Goal: Information Seeking & Learning: Learn about a topic

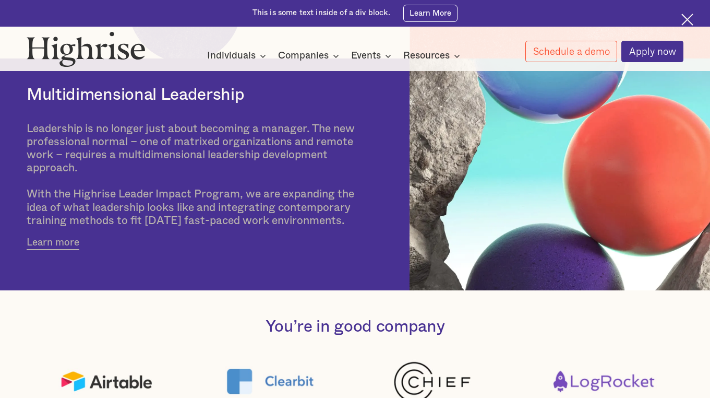
scroll to position [340, 0]
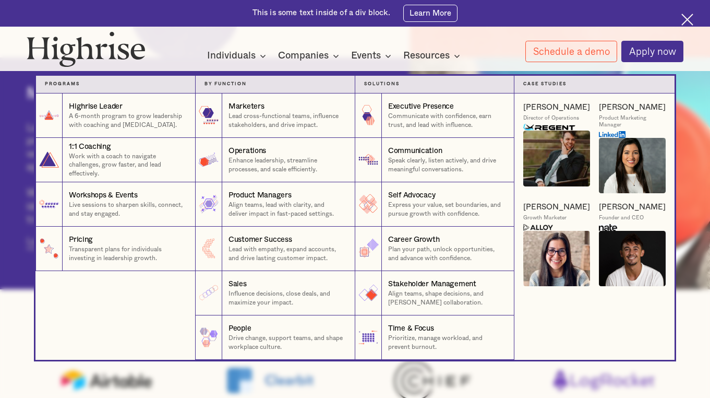
click at [633, 173] on img at bounding box center [632, 165] width 67 height 55
click at [623, 104] on div "Michelle R." at bounding box center [632, 107] width 67 height 10
click at [634, 152] on img at bounding box center [632, 165] width 67 height 55
click at [548, 137] on img at bounding box center [557, 157] width 67 height 55
click at [543, 81] on div "Case Studies" at bounding box center [595, 84] width 142 height 8
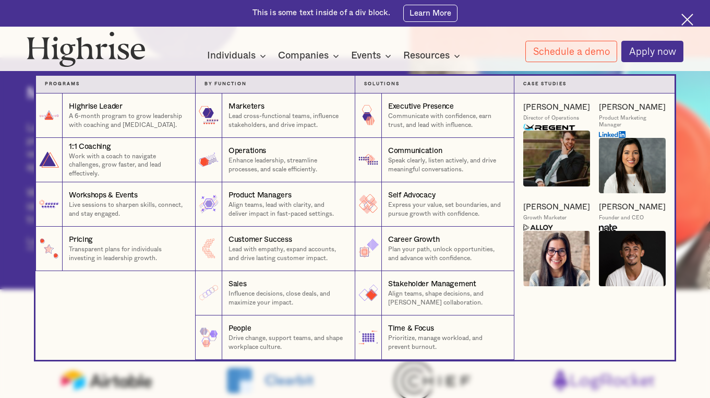
click at [544, 116] on div "Director of Operations" at bounding box center [552, 118] width 56 height 7
click at [544, 127] on img at bounding box center [550, 127] width 52 height 7
click at [541, 229] on img at bounding box center [539, 227] width 30 height 7
click at [606, 240] on img at bounding box center [632, 258] width 67 height 55
click at [258, 112] on p "Lead cross-functional teams, influence stakeholders, and drive impact." at bounding box center [287, 120] width 117 height 17
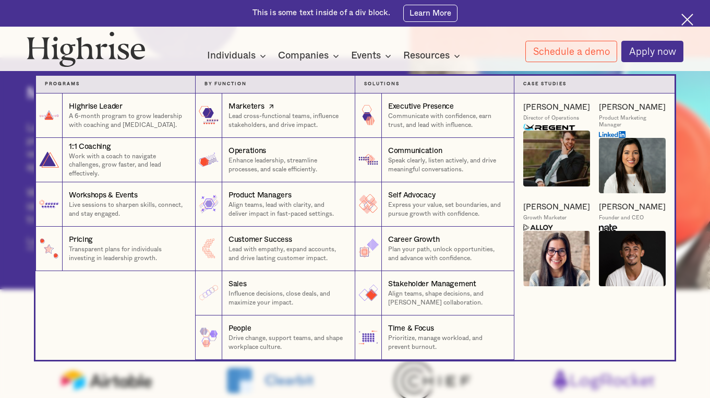
scroll to position [0, 0]
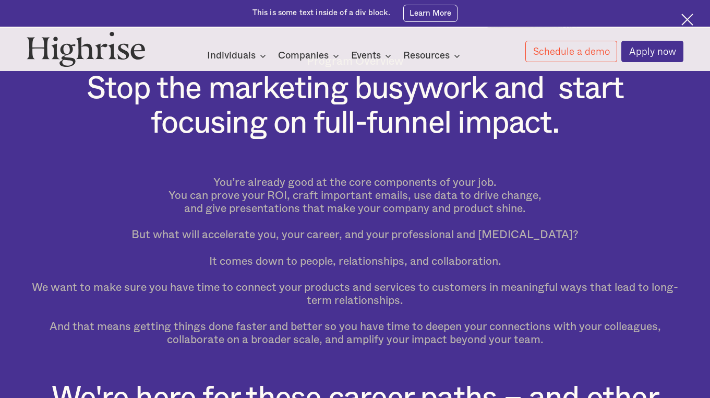
scroll to position [263, 0]
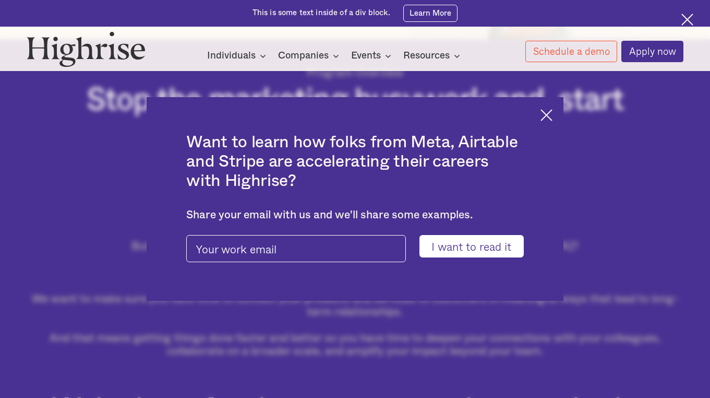
click at [552, 111] on div "Want to learn how folks from Meta, Airtable and Stripe are accelerating their c…" at bounding box center [356, 198] width 418 height 203
click at [543, 113] on img at bounding box center [547, 115] width 12 height 12
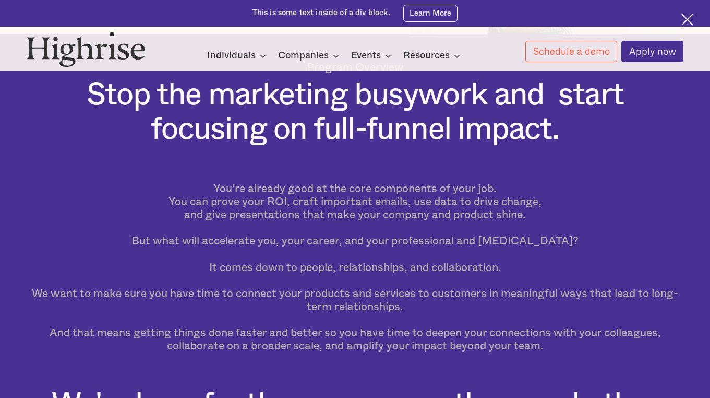
scroll to position [38, 0]
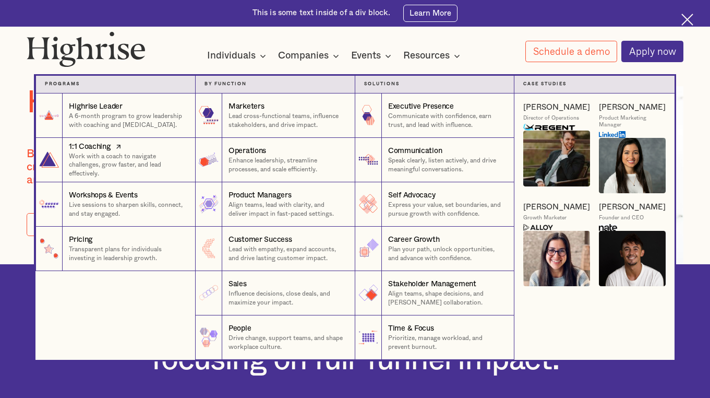
click at [136, 164] on p "Work with a coach to navigate challenges, grow faster, and lead effectively." at bounding box center [127, 165] width 117 height 26
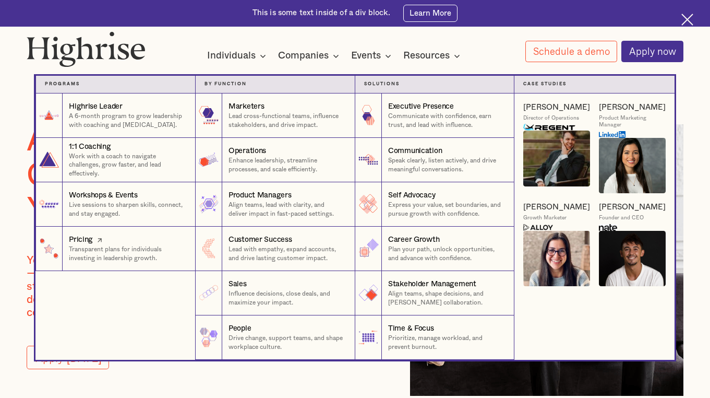
click at [121, 234] on div "Pricing" at bounding box center [127, 239] width 117 height 10
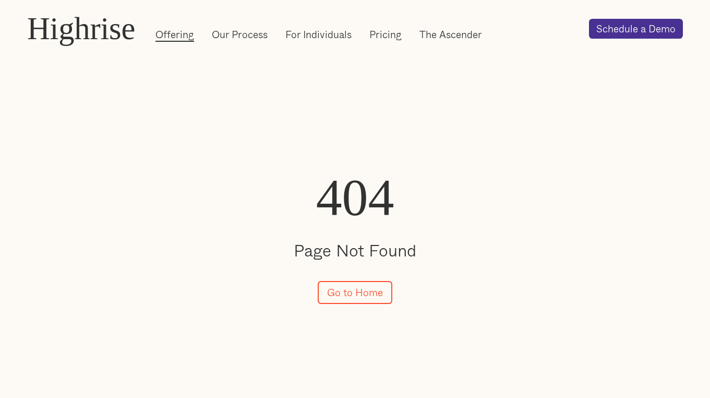
click at [184, 40] on link "Offering" at bounding box center [175, 35] width 39 height 14
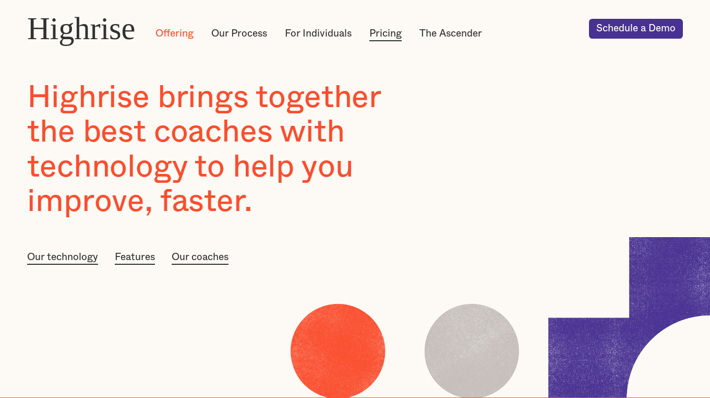
click at [389, 39] on link "Pricing" at bounding box center [386, 34] width 32 height 14
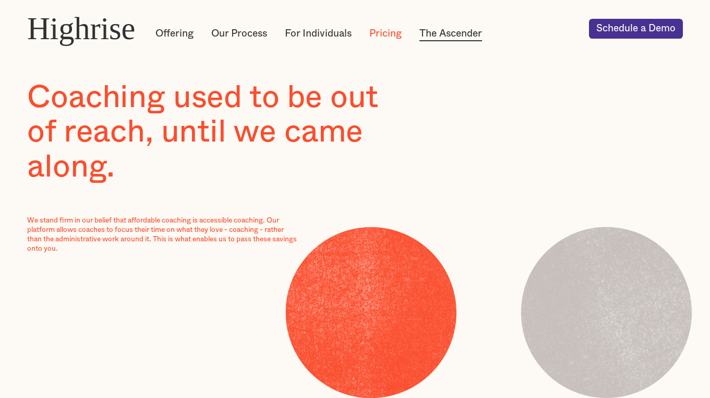
click at [451, 28] on link "The Ascender" at bounding box center [451, 34] width 63 height 14
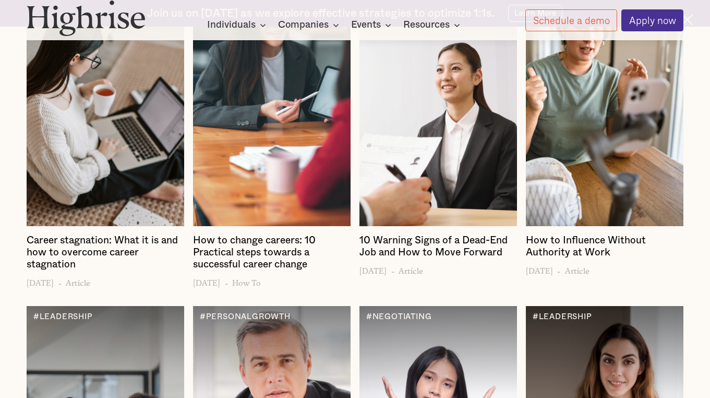
scroll to position [1482, 0]
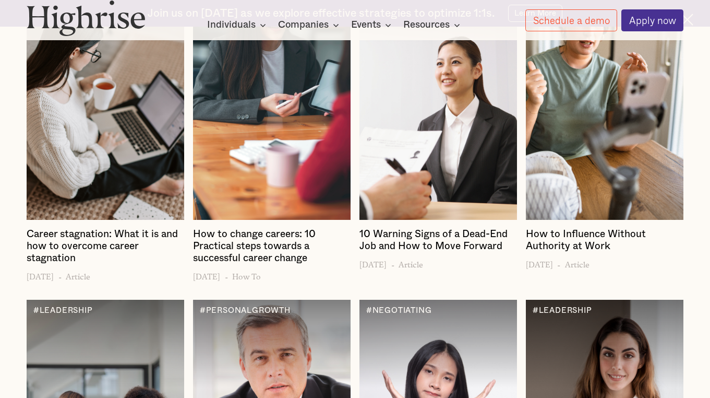
click at [260, 230] on h4 "How to change careers: 10 Practical steps towards a successful career change" at bounding box center [272, 247] width 158 height 36
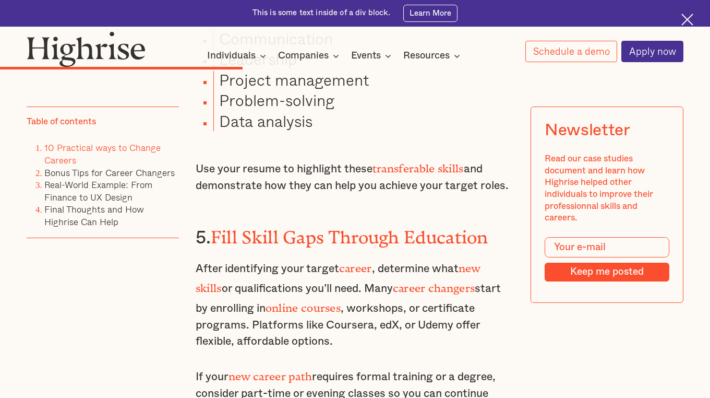
scroll to position [2808, 0]
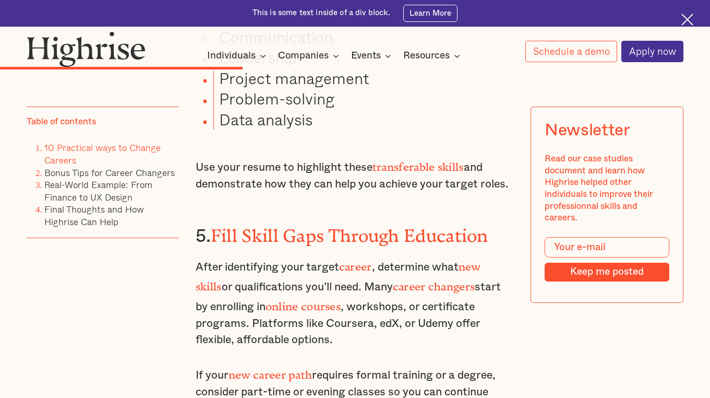
click at [426, 256] on p "After identifying your target career , determine what new skills or qualificati…" at bounding box center [355, 302] width 319 height 92
copy p "Udemy"
